Goal: Check status

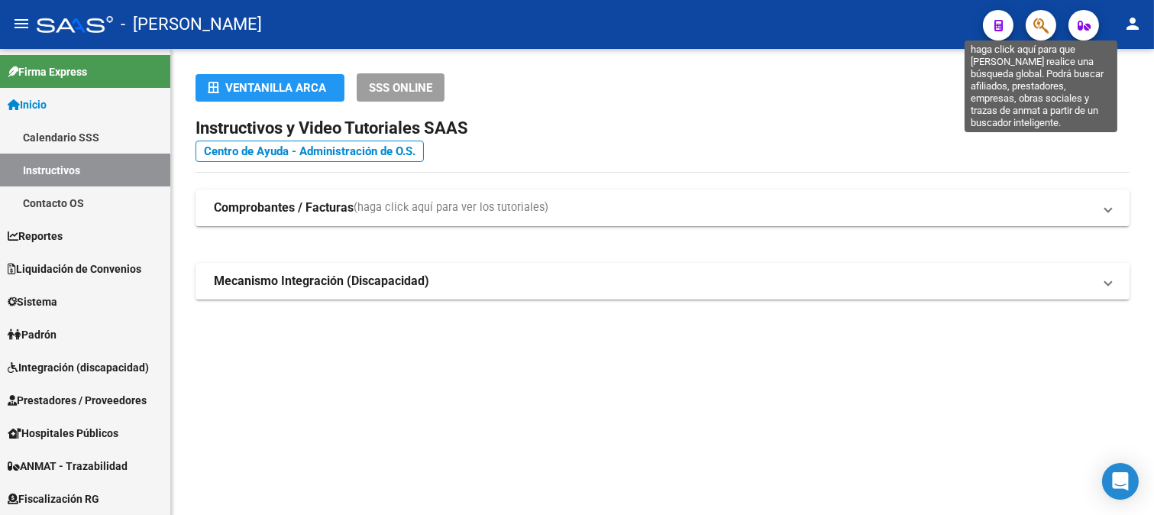
click at [1047, 24] on icon "button" at bounding box center [1040, 26] width 15 height 18
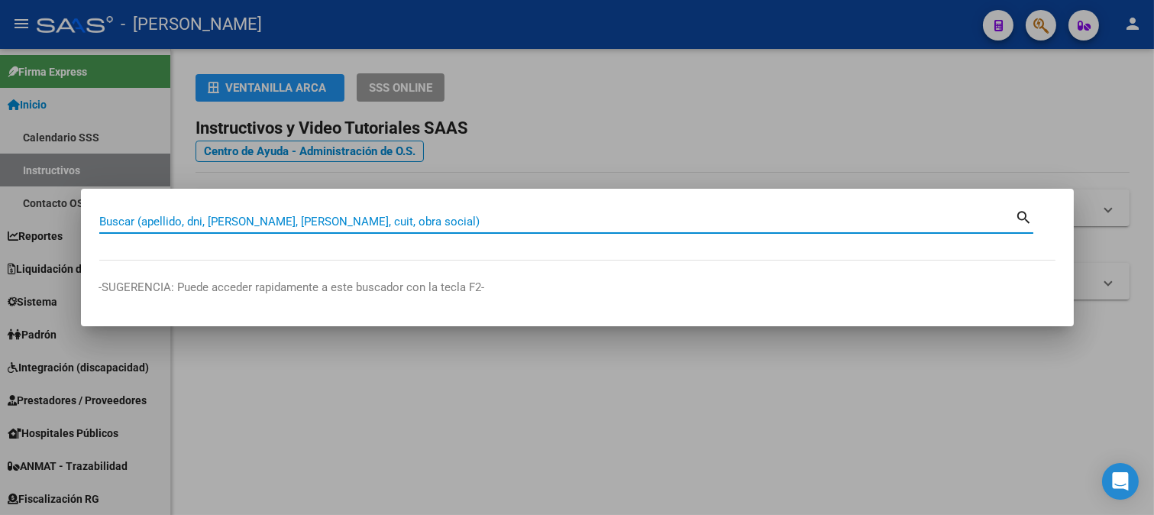
paste input "46204064"
type input "46204064"
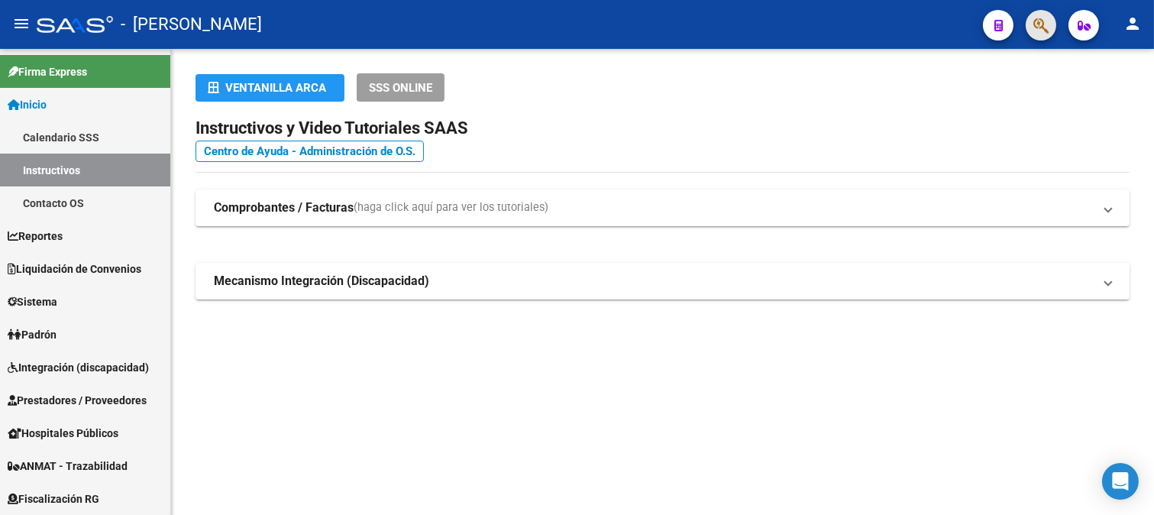
click at [1041, 34] on span "button" at bounding box center [1040, 25] width 15 height 31
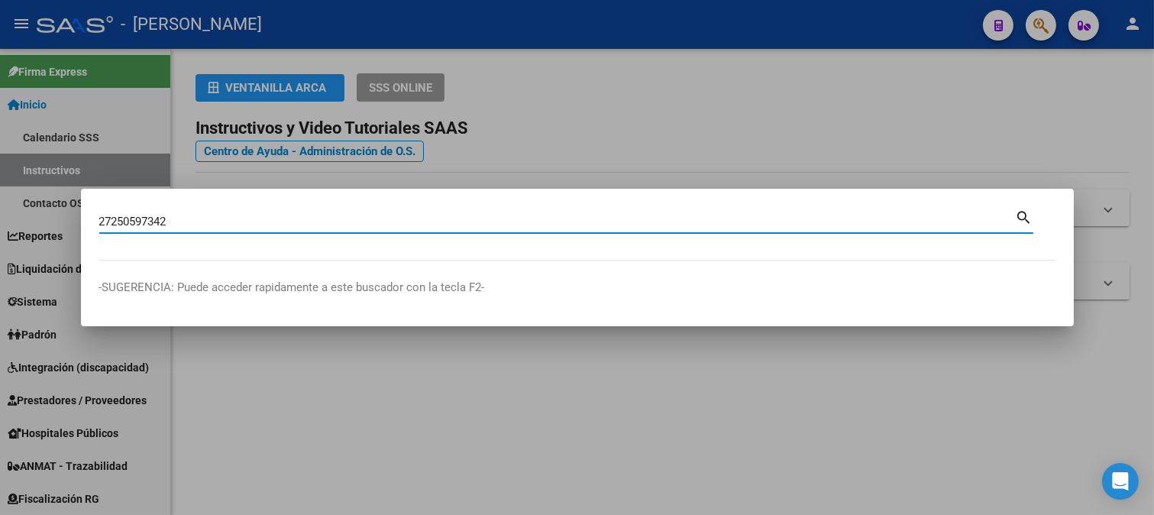
type input "27250597342"
